Goal: Information Seeking & Learning: Learn about a topic

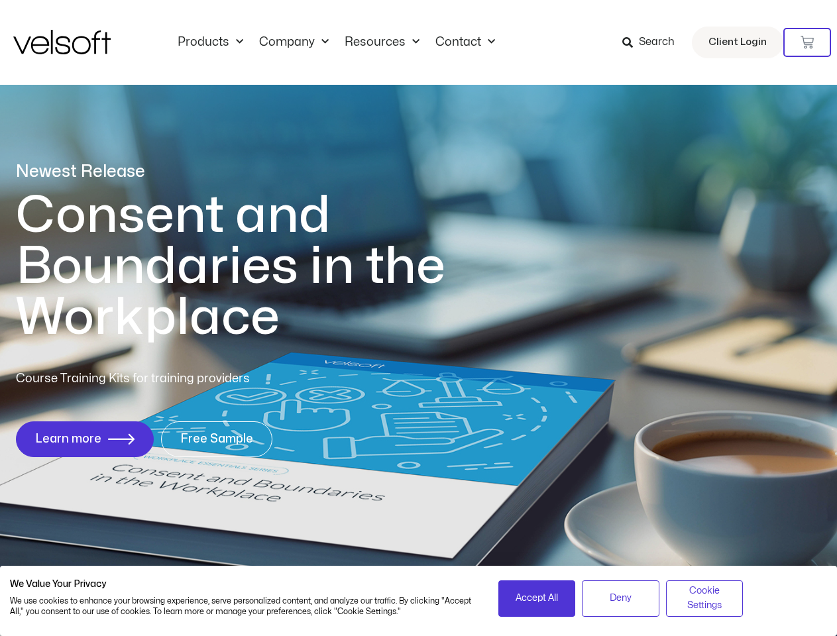
click at [418, 318] on h1 "Consent and Boundaries in the Workplace" at bounding box center [258, 266] width 484 height 153
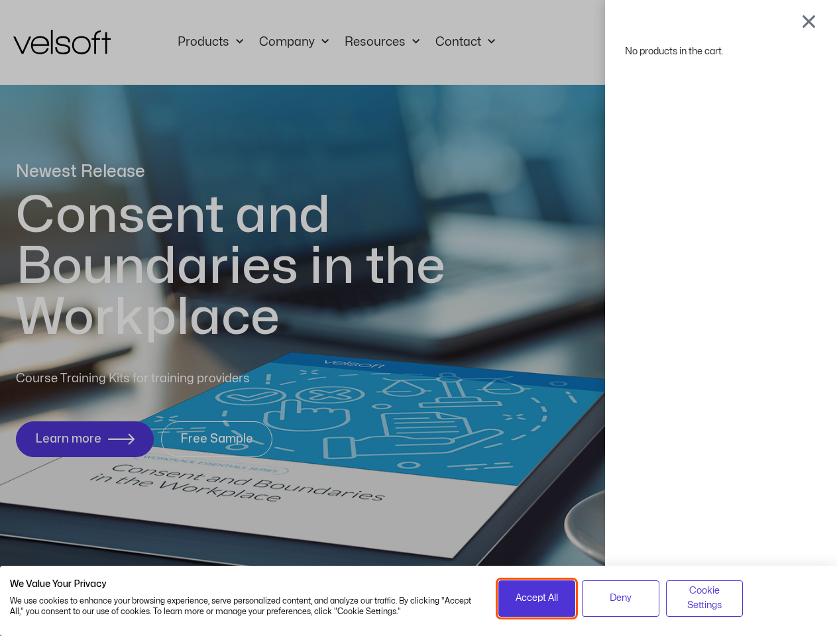
click at [537, 599] on span "Accept All" at bounding box center [537, 598] width 42 height 15
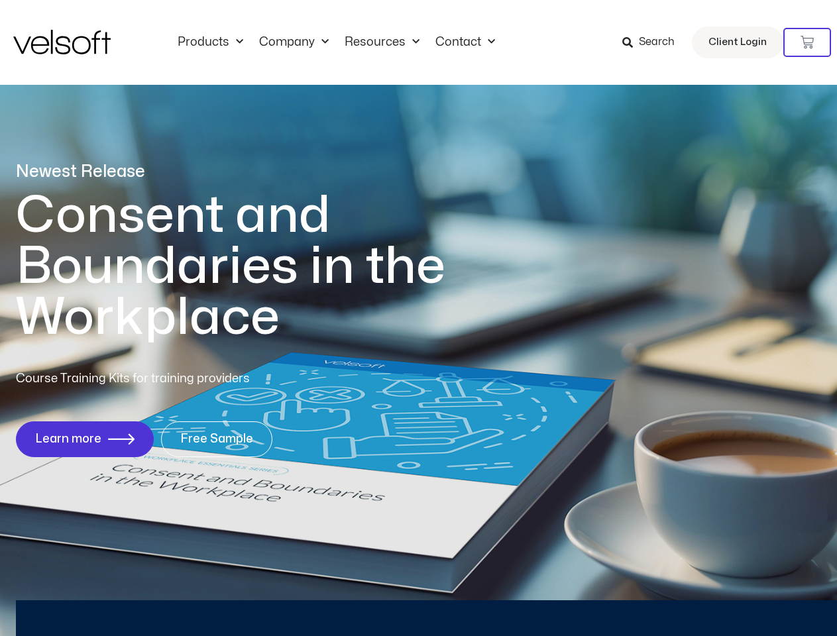
click at [419, 318] on div "No products in the cart." at bounding box center [419, 318] width 0 height 0
